Goal: Find specific page/section: Find specific page/section

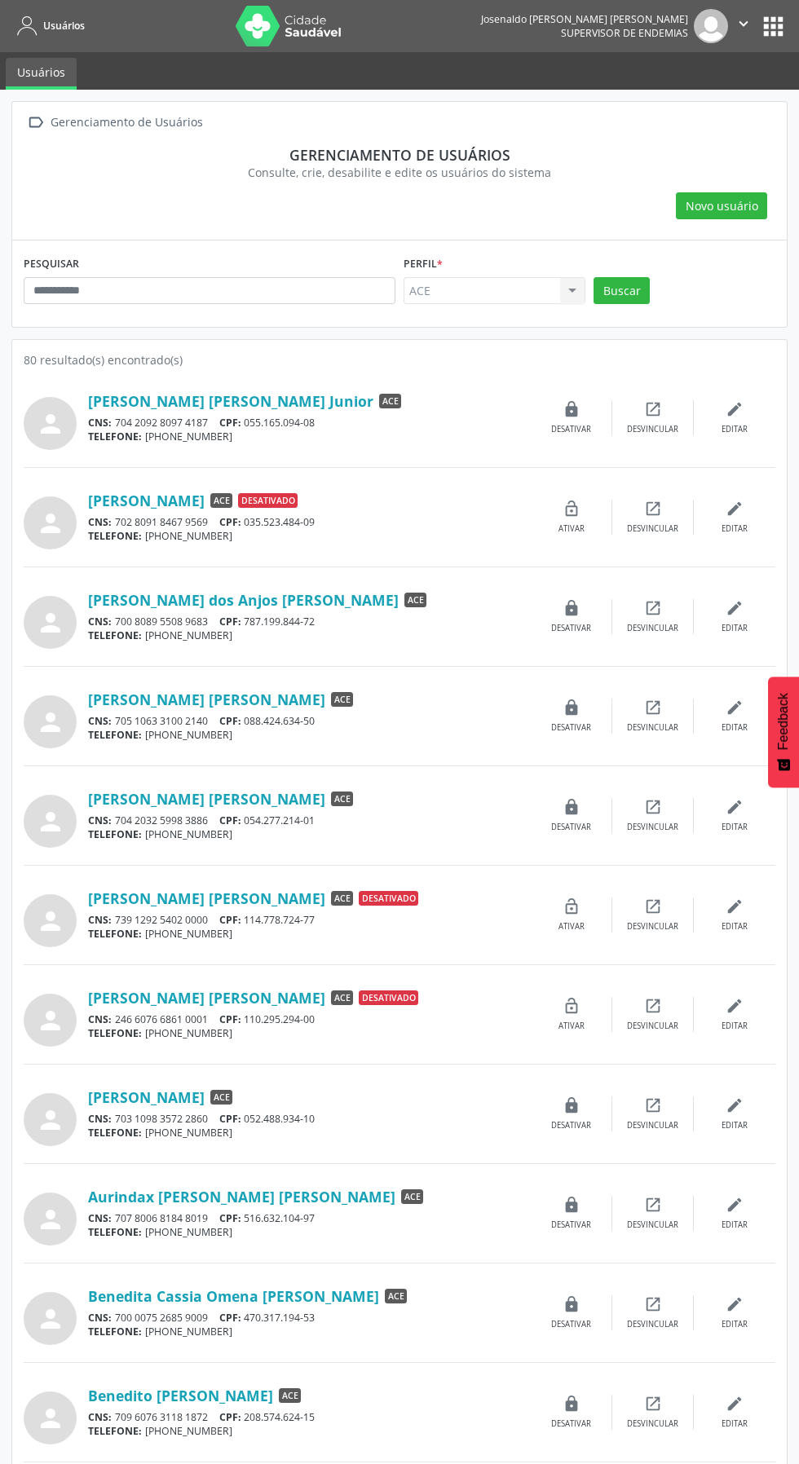
type input "*****"
click at [624, 284] on button "Buscar" at bounding box center [621, 291] width 56 height 28
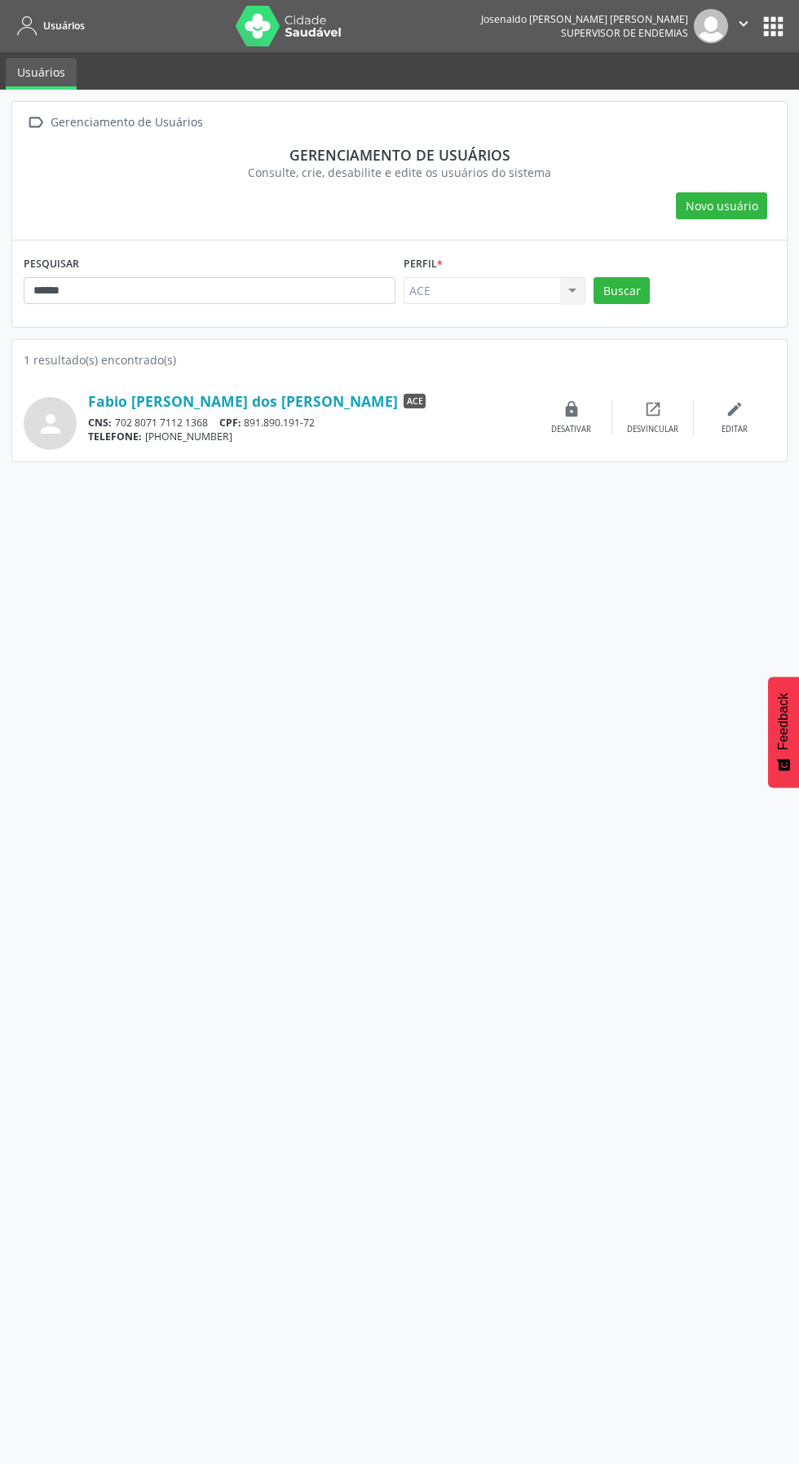
click at [155, 392] on link "Fabio [PERSON_NAME] dos [PERSON_NAME]" at bounding box center [243, 401] width 310 height 18
click at [234, 394] on link "Fabio [PERSON_NAME] dos [PERSON_NAME]" at bounding box center [243, 401] width 310 height 18
